Goal: Task Accomplishment & Management: Use online tool/utility

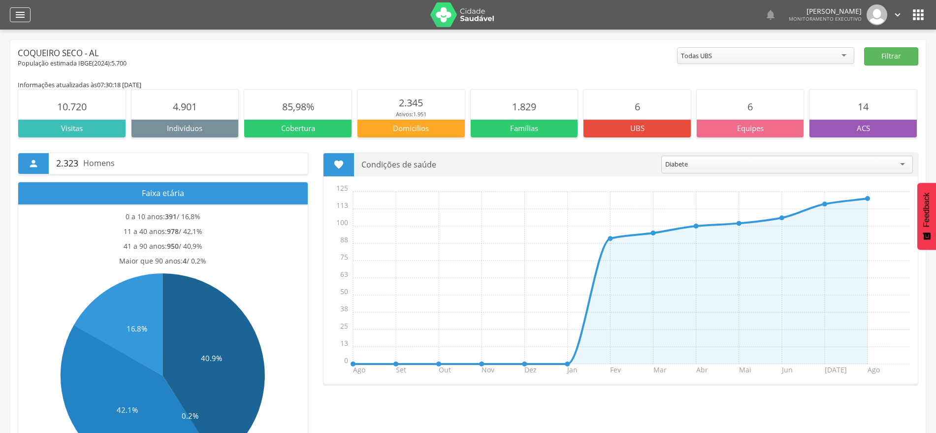
click at [28, 22] on div "" at bounding box center [20, 14] width 21 height 15
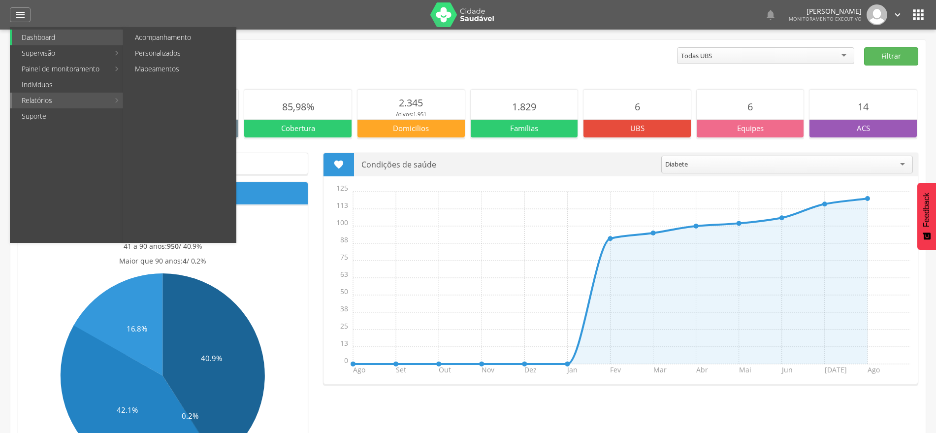
click at [50, 102] on link "Relatórios" at bounding box center [61, 101] width 98 height 16
click at [178, 56] on link "Personalizados" at bounding box center [180, 53] width 111 height 16
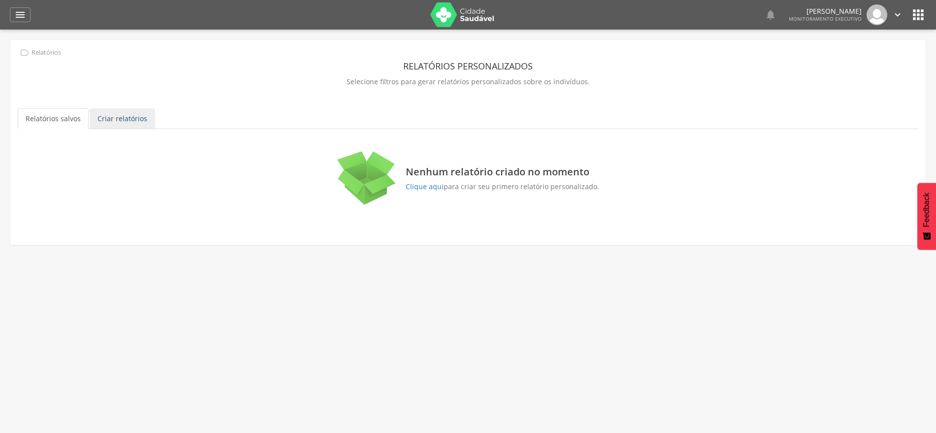
click at [125, 125] on link "Criar relatórios" at bounding box center [123, 118] width 66 height 21
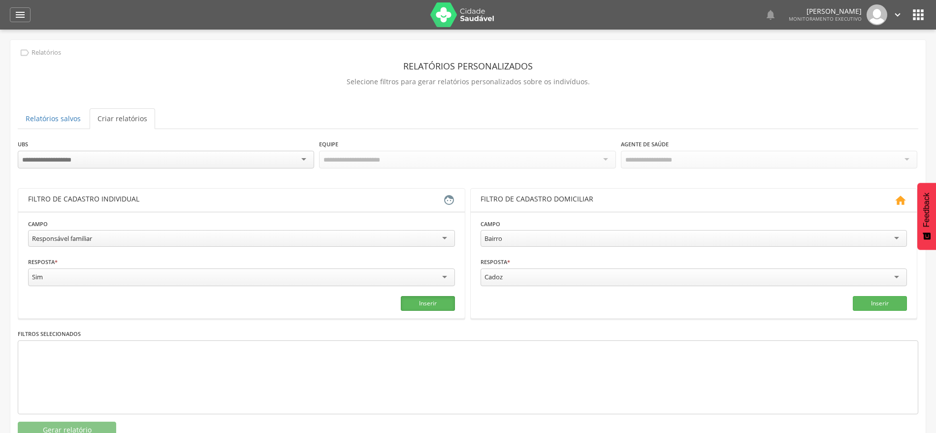
drag, startPoint x: 423, startPoint y: 303, endPoint x: 287, endPoint y: 320, distance: 136.4
click at [421, 304] on button "Inserir" at bounding box center [428, 303] width 54 height 15
click at [85, 425] on button "Gerar relatório" at bounding box center [67, 430] width 99 height 17
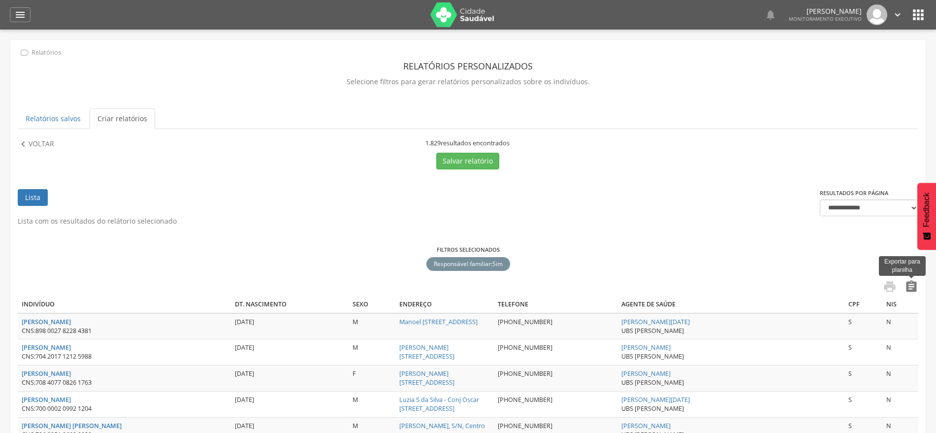
click at [911, 287] on icon "" at bounding box center [912, 287] width 14 height 14
click at [57, 122] on link "Relatórios salvos" at bounding box center [53, 118] width 71 height 21
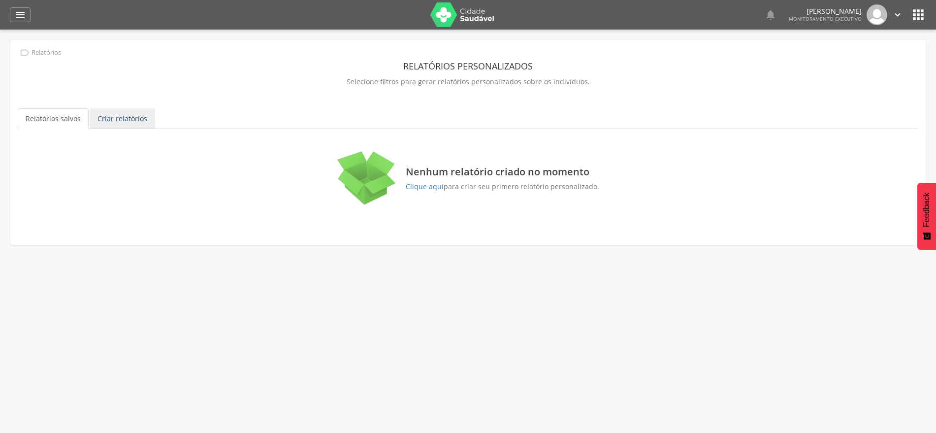
click at [123, 120] on link "Criar relatórios" at bounding box center [123, 118] width 66 height 21
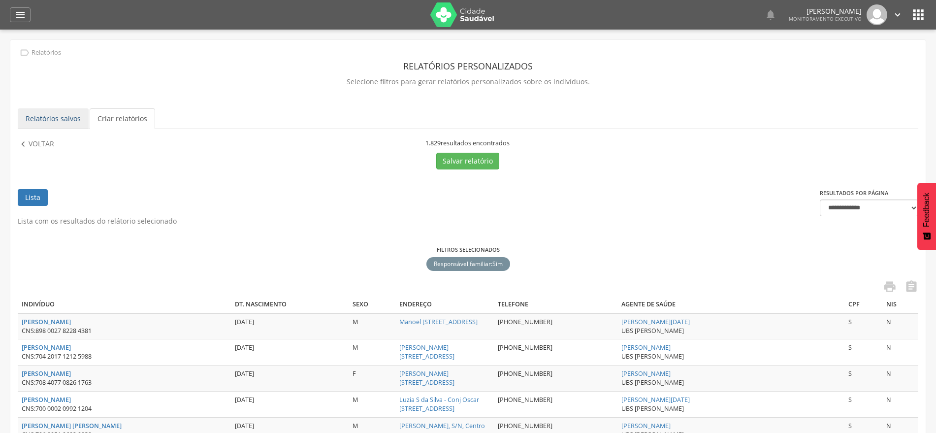
click at [51, 118] on link "Relatórios salvos" at bounding box center [53, 118] width 71 height 21
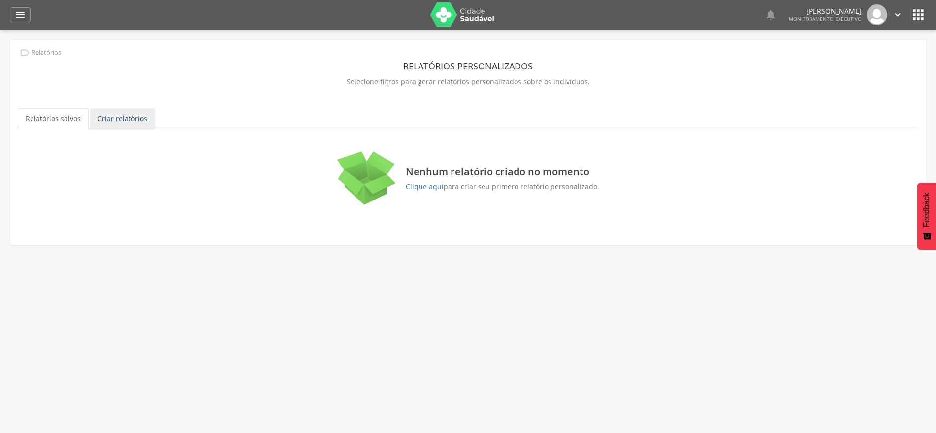
click at [113, 118] on link "Criar relatórios" at bounding box center [123, 118] width 66 height 21
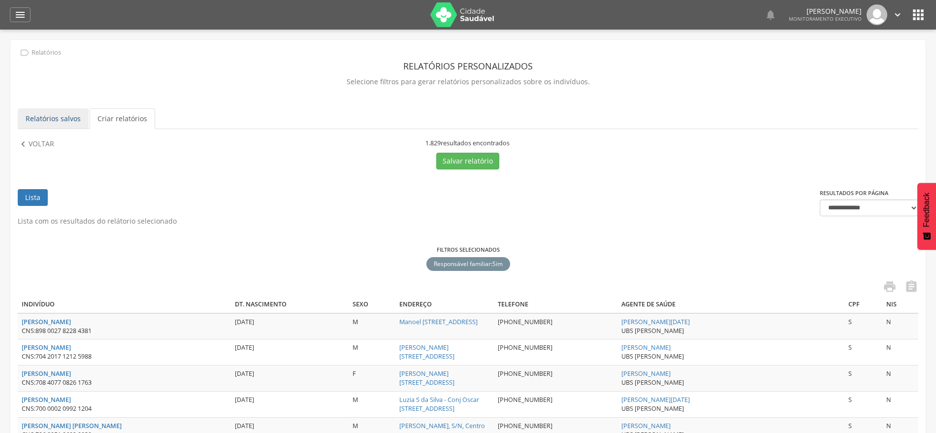
click at [36, 121] on link "Relatórios salvos" at bounding box center [53, 118] width 71 height 21
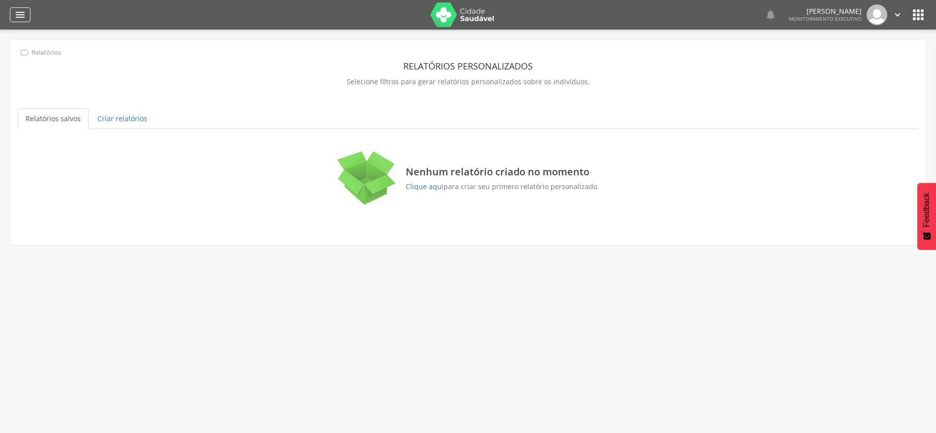
click at [20, 20] on icon "" at bounding box center [20, 15] width 12 height 12
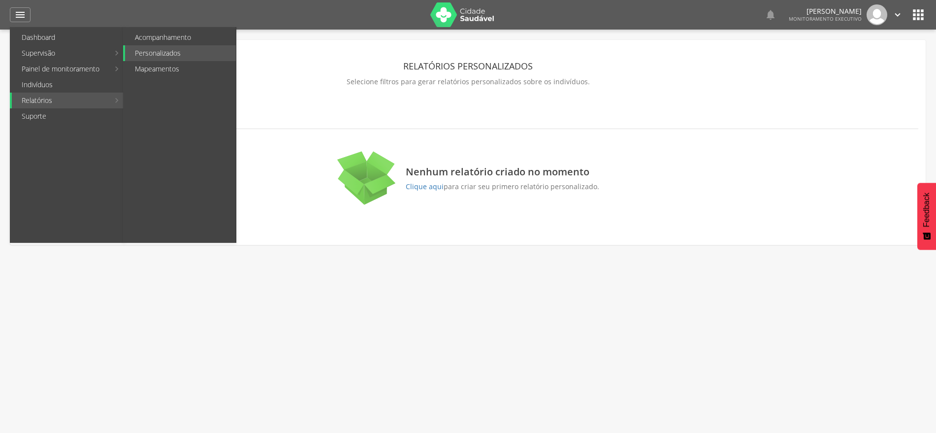
click at [53, 102] on link "Relatórios" at bounding box center [61, 101] width 98 height 16
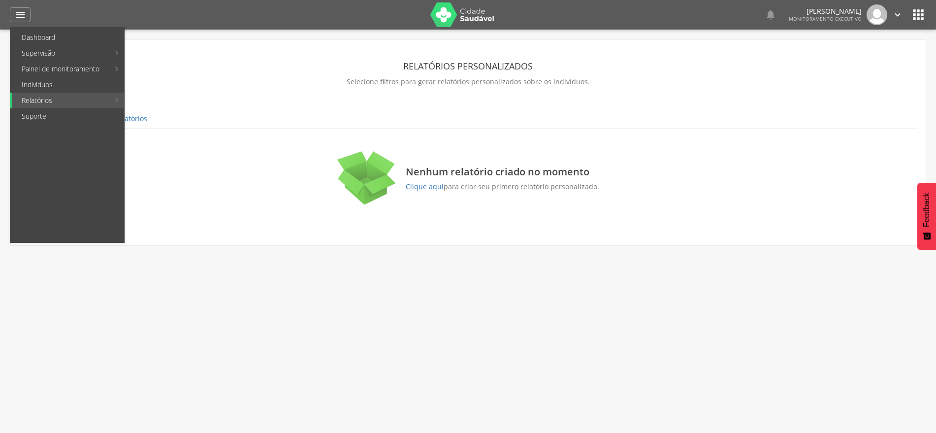
click at [179, 52] on link "Personalizados" at bounding box center [180, 53] width 111 height 16
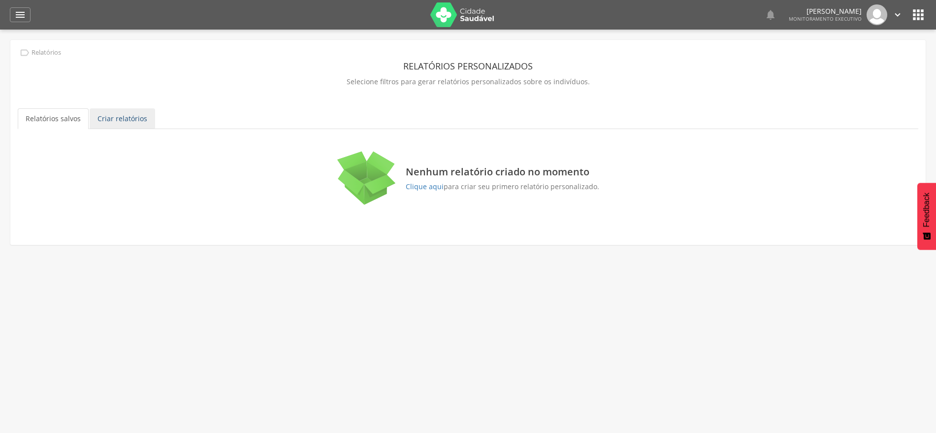
click at [133, 114] on link "Criar relatórios" at bounding box center [123, 118] width 66 height 21
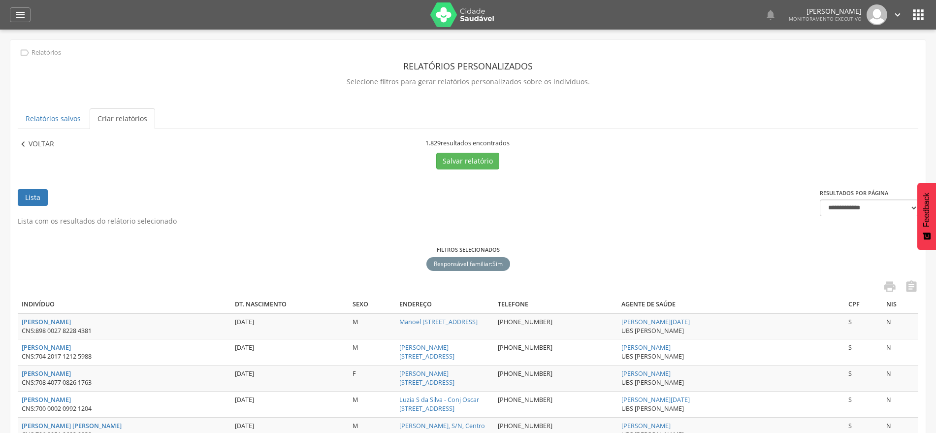
click at [30, 147] on p "Voltar" at bounding box center [42, 144] width 26 height 11
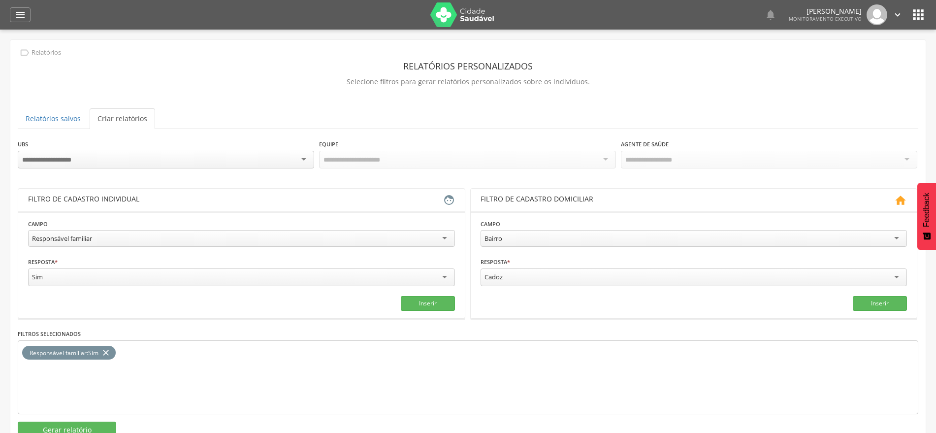
click at [206, 236] on div "Responsável familiar" at bounding box center [241, 238] width 427 height 17
click at [143, 276] on input "text" at bounding box center [133, 276] width 211 height 17
type input "*"
type input "***"
click at [109, 353] on icon "close" at bounding box center [106, 353] width 10 height 14
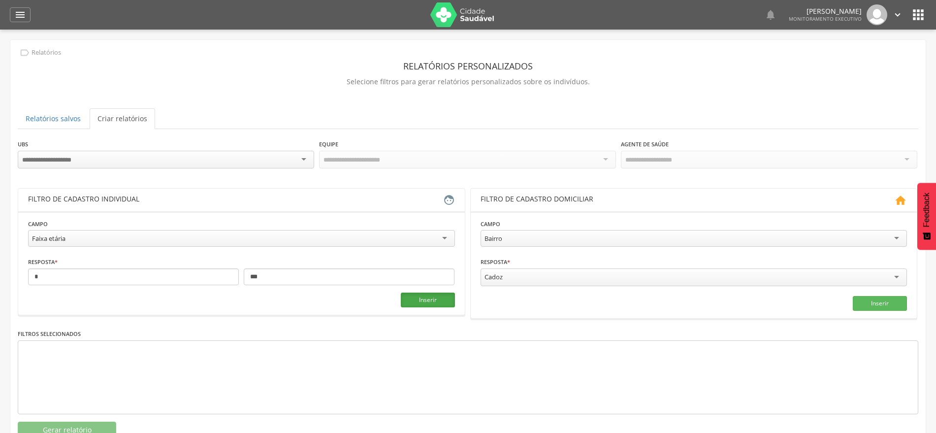
click at [425, 298] on button "Inserir" at bounding box center [428, 300] width 54 height 15
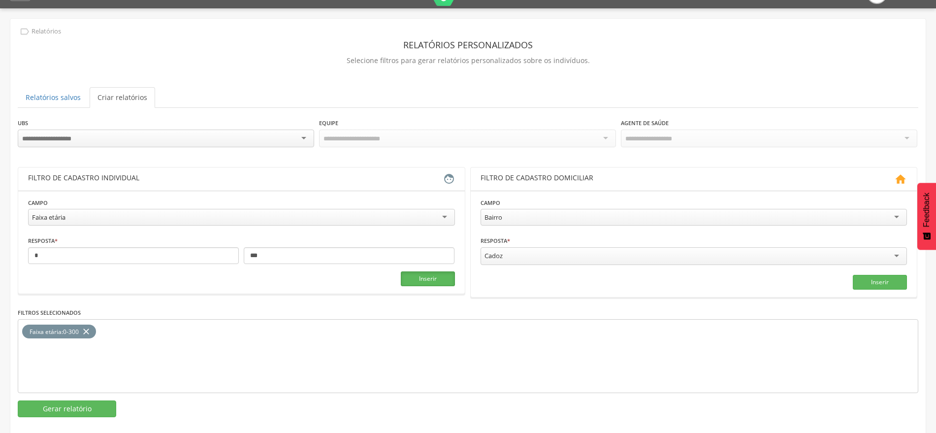
scroll to position [31, 0]
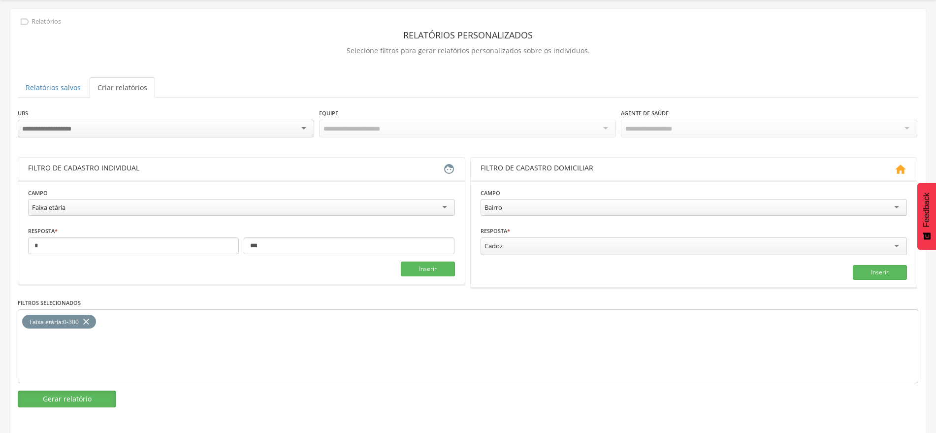
click at [83, 398] on button "Gerar relatório" at bounding box center [67, 399] width 99 height 17
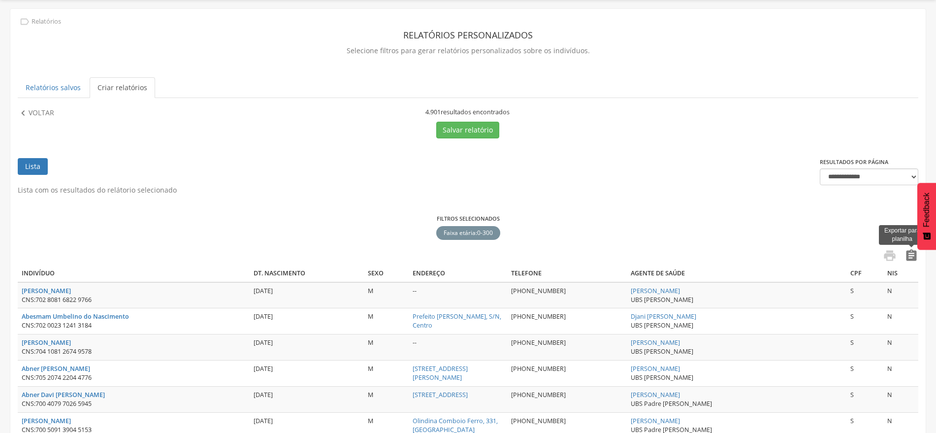
click at [917, 258] on icon "" at bounding box center [912, 256] width 14 height 14
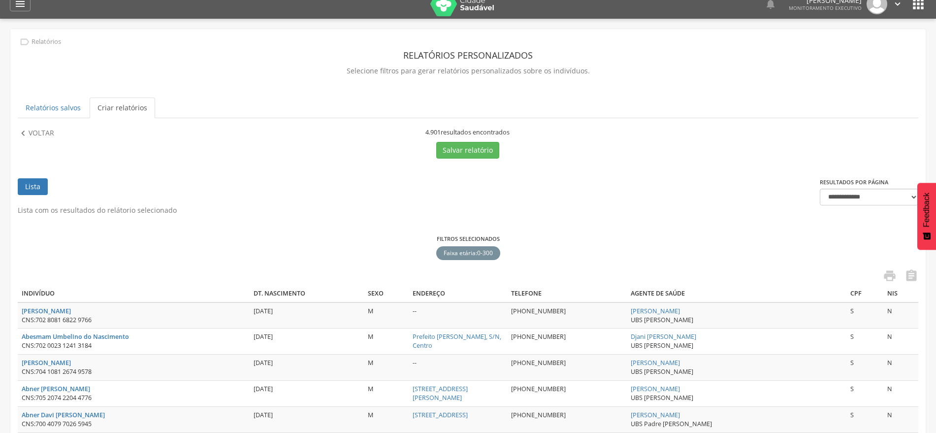
scroll to position [0, 0]
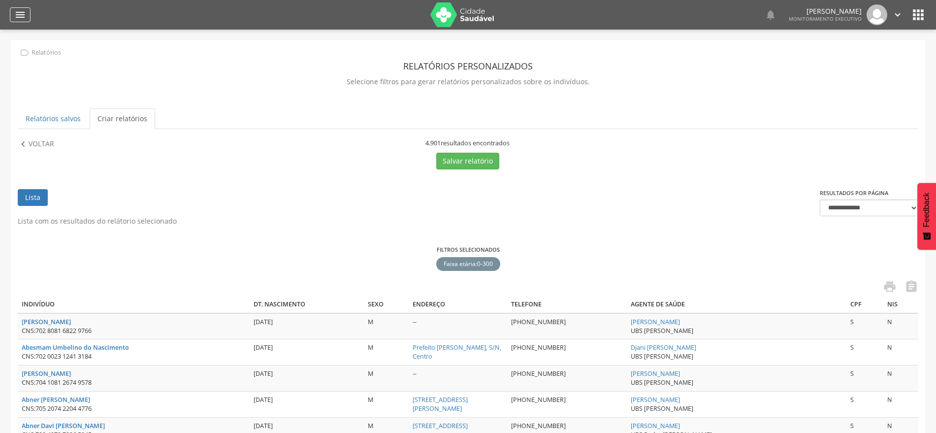
click at [17, 16] on icon "" at bounding box center [20, 15] width 12 height 12
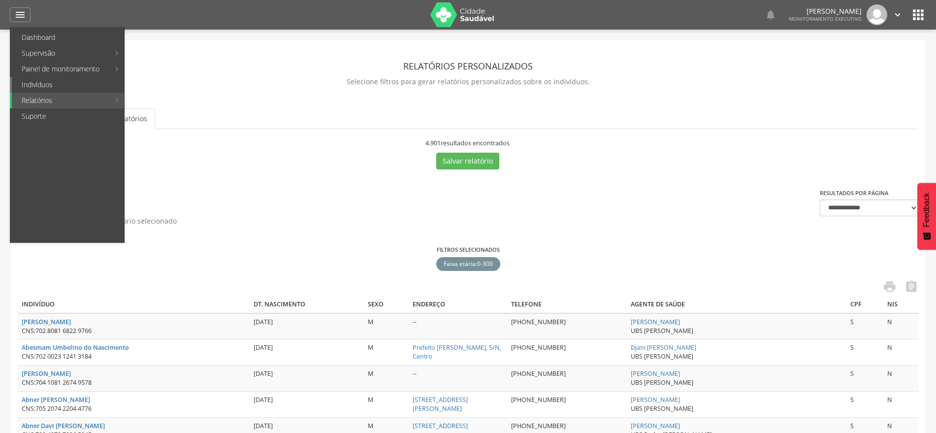
click at [42, 86] on link "Indivíduos" at bounding box center [68, 85] width 112 height 16
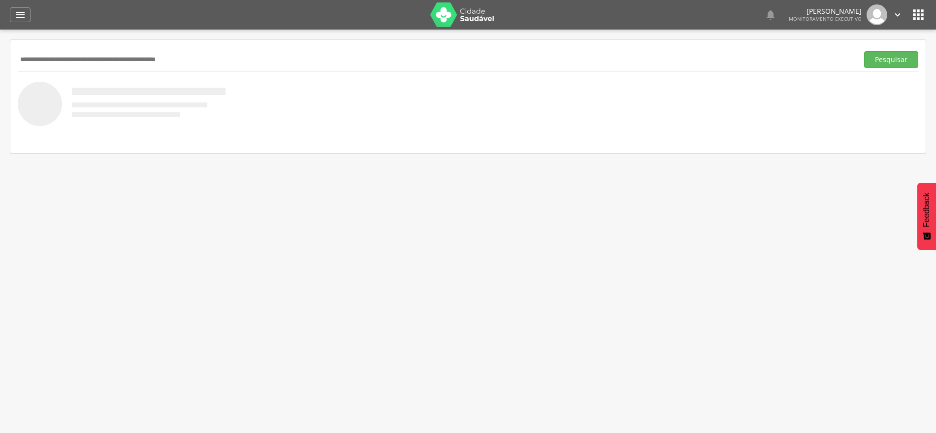
paste input "**********"
type input "**********"
click at [889, 63] on button "Pesquisar" at bounding box center [891, 59] width 54 height 17
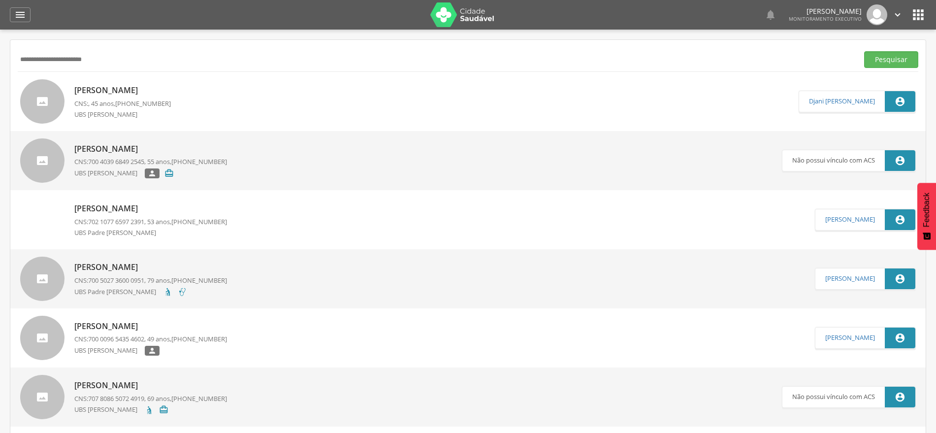
click at [97, 92] on p "[PERSON_NAME]" at bounding box center [122, 90] width 97 height 11
type input "**********"
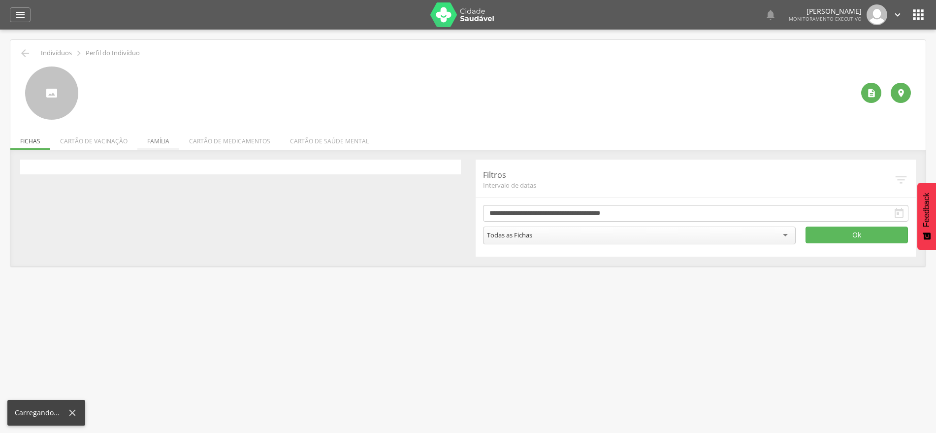
click at [156, 141] on li "Família" at bounding box center [158, 138] width 42 height 23
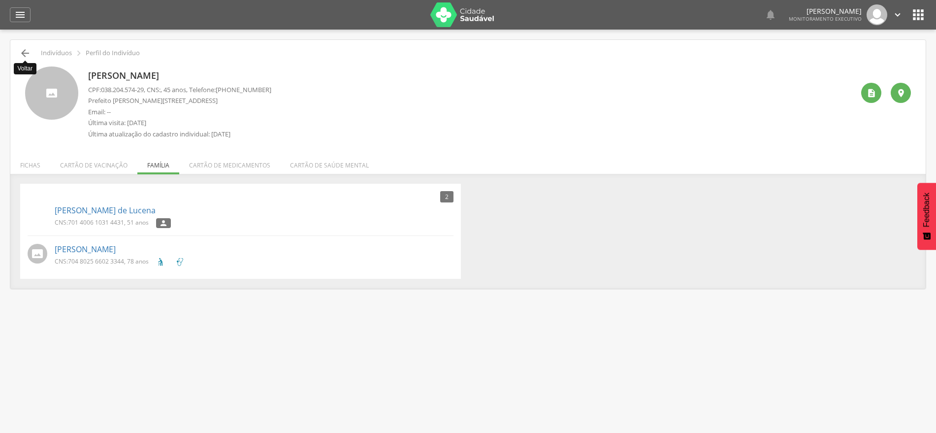
click at [22, 54] on icon "" at bounding box center [25, 53] width 12 height 12
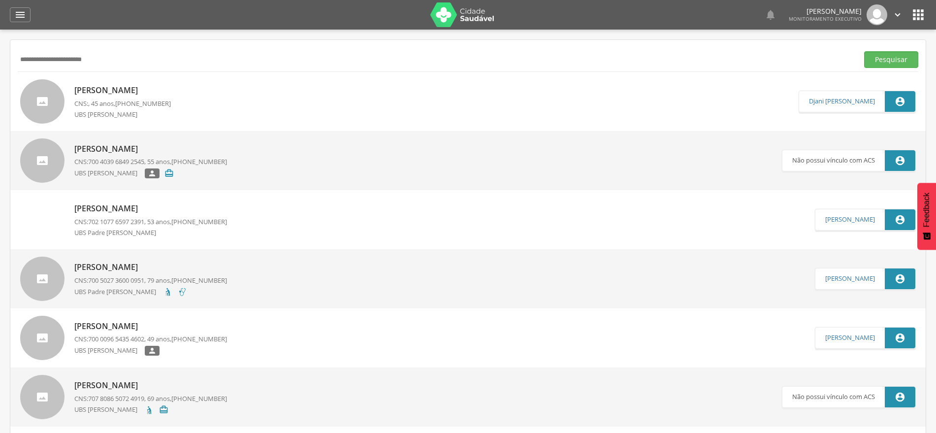
click at [22, 54] on input "**********" at bounding box center [436, 59] width 837 height 17
click at [34, 53] on input "**********" at bounding box center [436, 59] width 837 height 17
paste input "text"
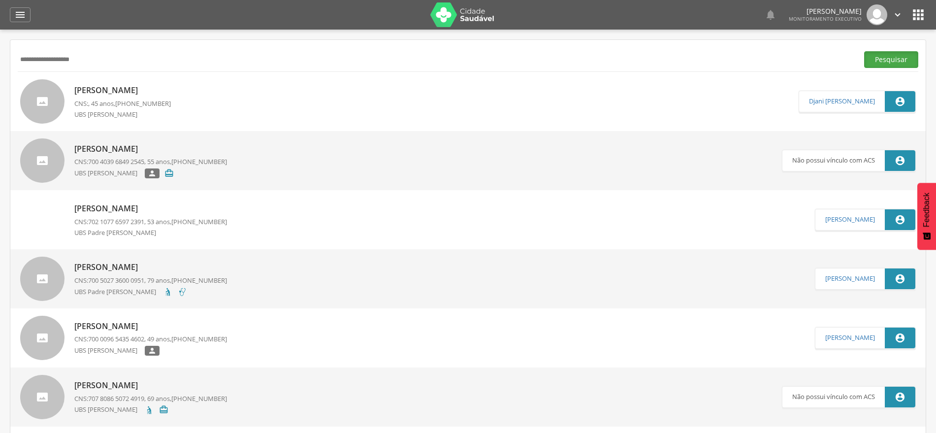
drag, startPoint x: 887, startPoint y: 54, endPoint x: 868, endPoint y: 66, distance: 22.3
click at [887, 54] on button "Pesquisar" at bounding box center [891, 59] width 54 height 17
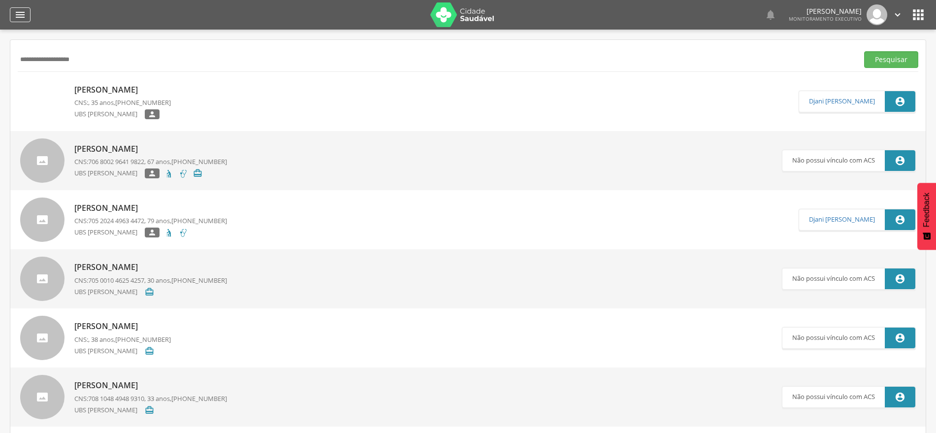
click at [26, 18] on div "" at bounding box center [20, 14] width 21 height 15
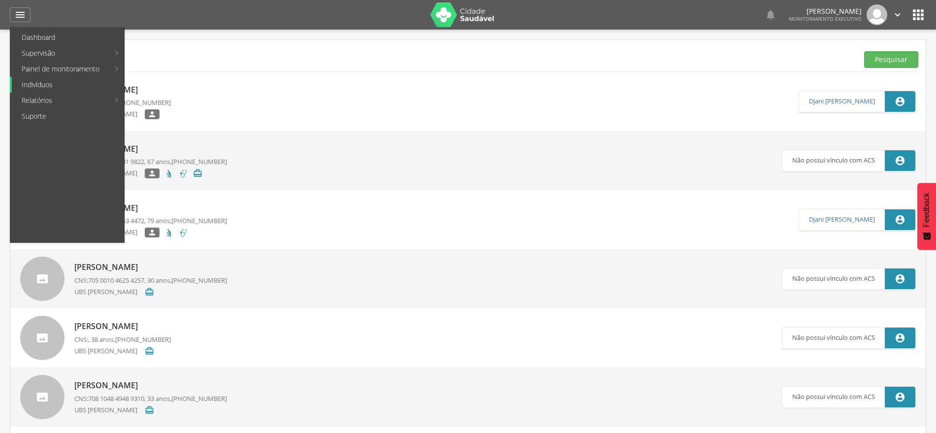
click at [44, 87] on link "Indivíduos" at bounding box center [68, 85] width 112 height 16
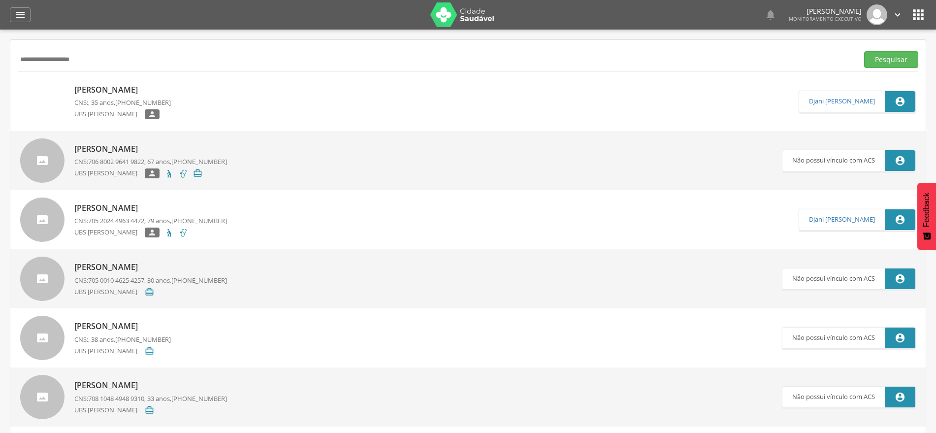
click at [55, 65] on input "**********" at bounding box center [436, 59] width 837 height 17
paste input "***"
type input "**********"
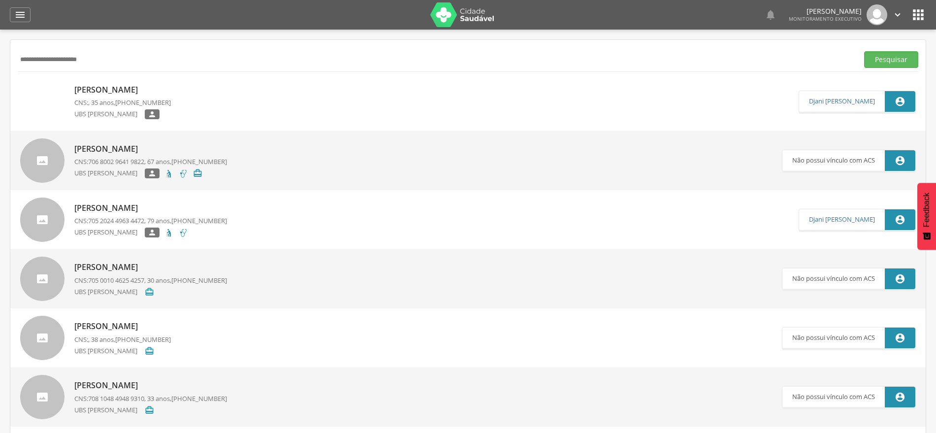
click at [864, 51] on button "Pesquisar" at bounding box center [891, 59] width 54 height 17
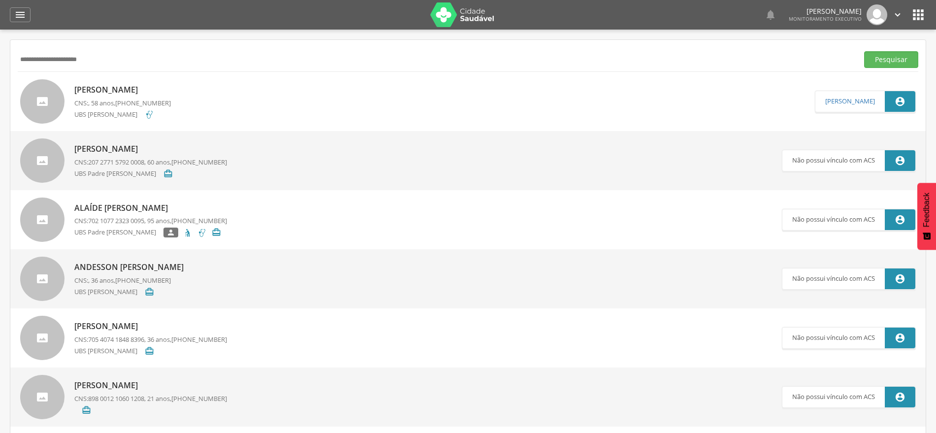
click at [96, 88] on p "[PERSON_NAME]" at bounding box center [122, 89] width 97 height 11
